Goal: Information Seeking & Learning: Learn about a topic

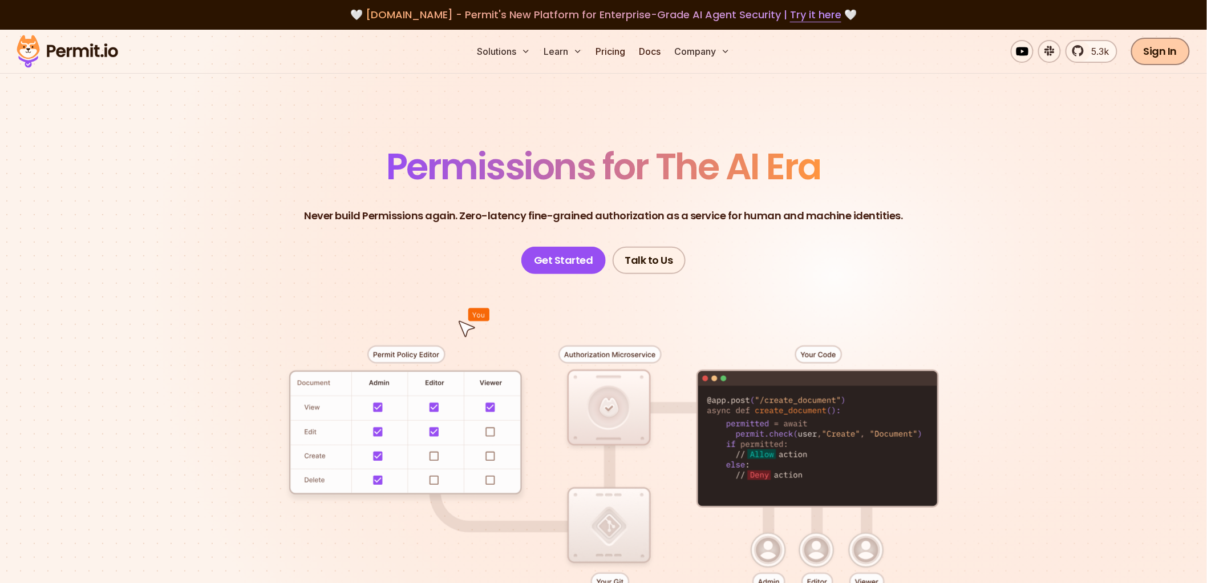
click at [1154, 59] on link "Sign In" at bounding box center [1160, 51] width 59 height 27
click at [604, 47] on link "Pricing" at bounding box center [611, 51] width 39 height 23
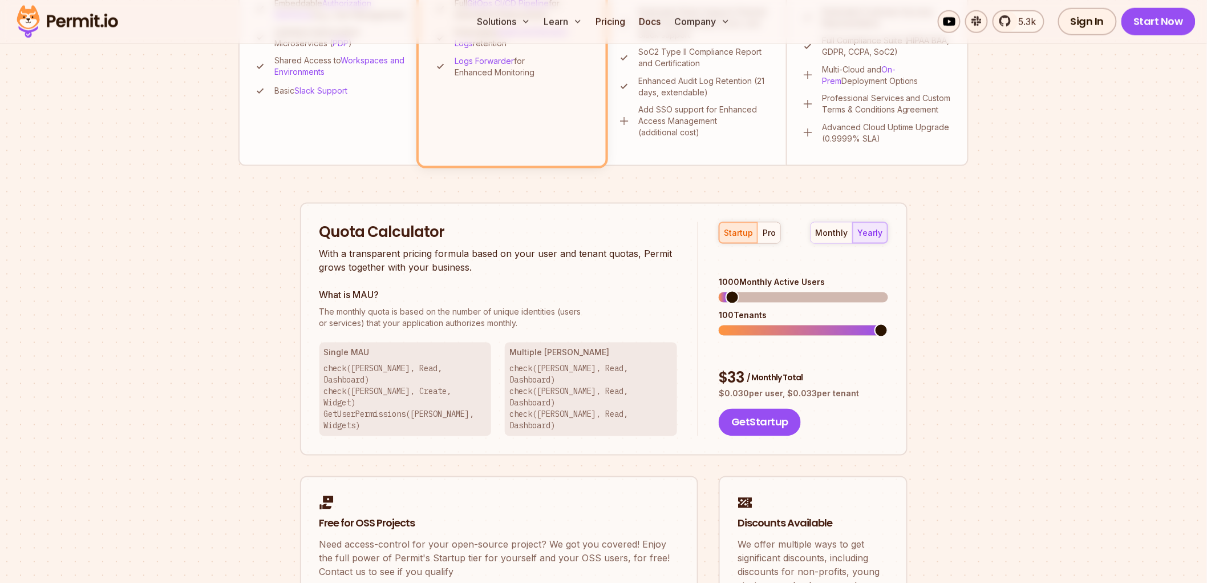
scroll to position [507, 0]
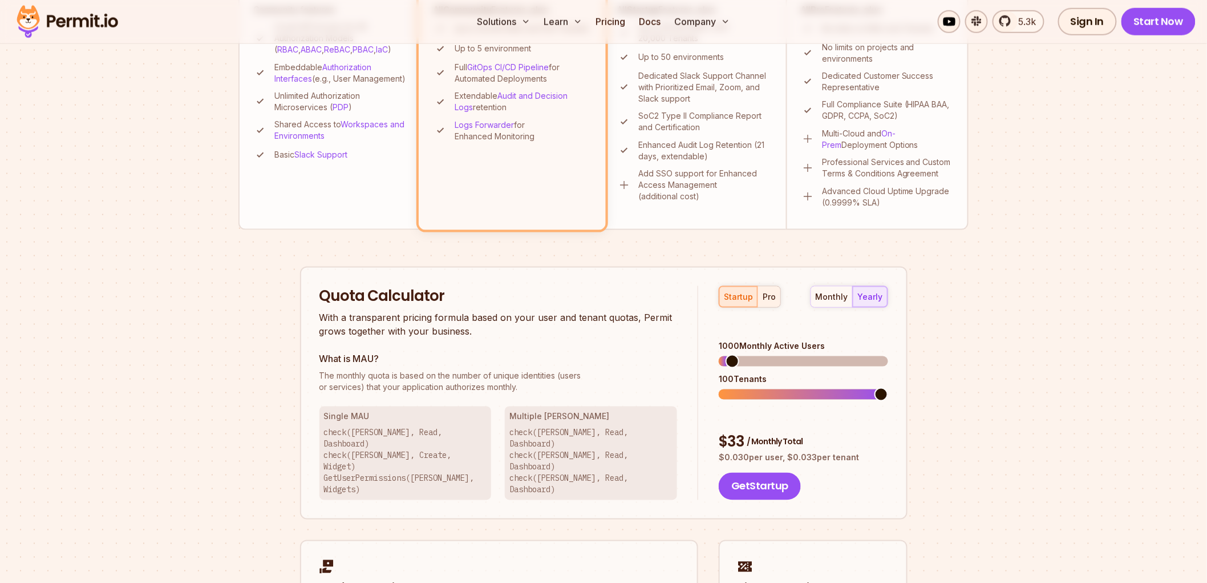
click at [767, 298] on div "pro" at bounding box center [769, 296] width 13 height 11
click at [728, 354] on span at bounding box center [735, 361] width 14 height 14
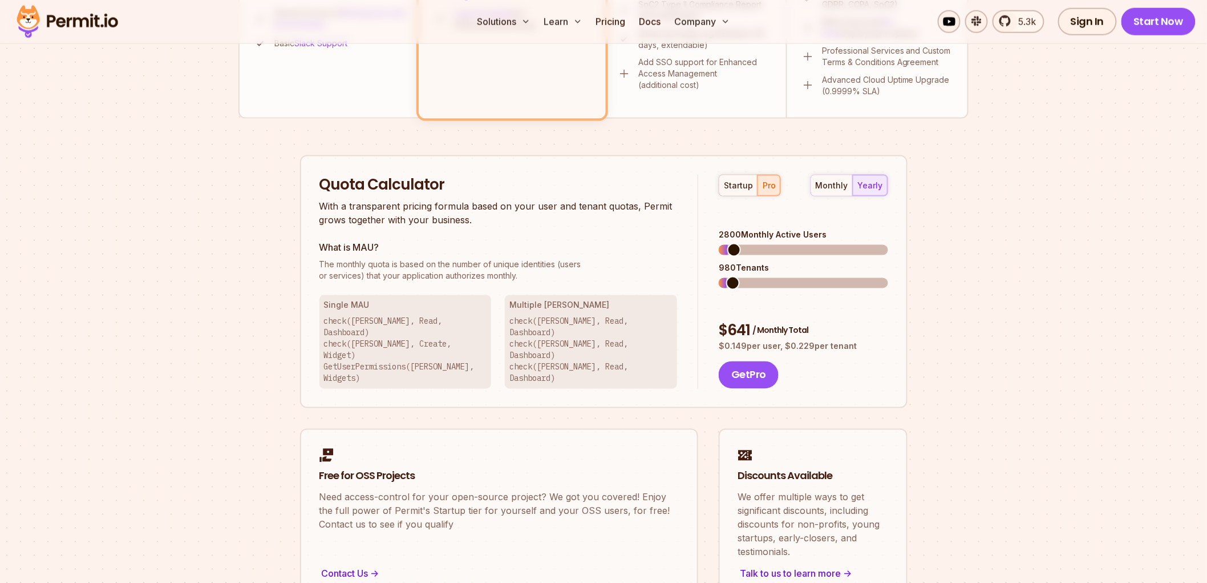
scroll to position [634, 0]
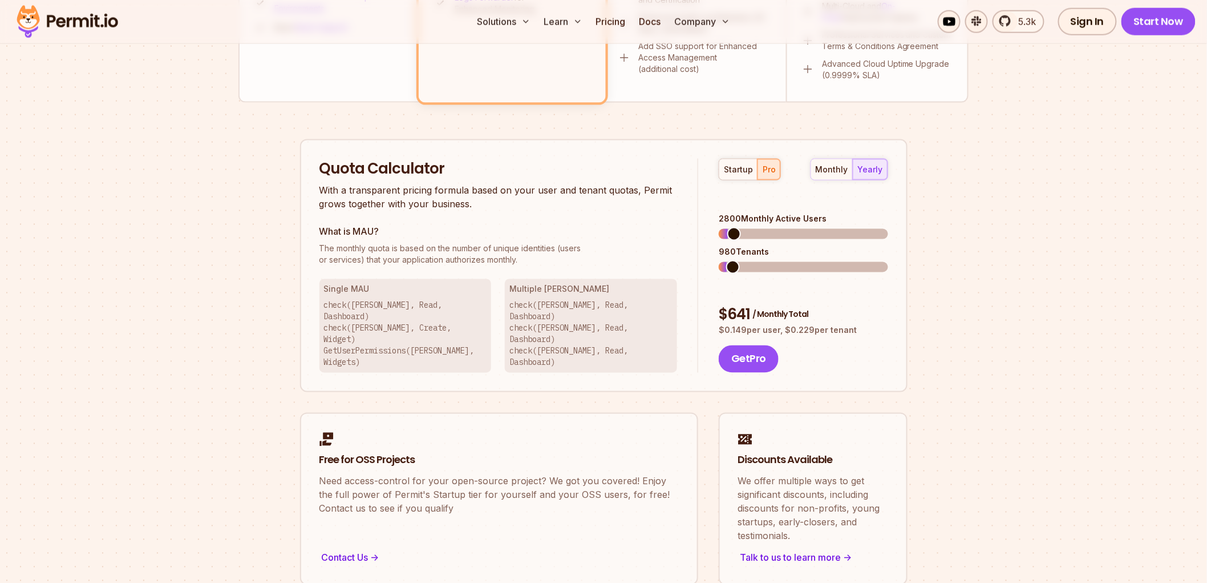
click at [866, 167] on div "monthly yearly" at bounding box center [850, 170] width 78 height 22
